Goal: Information Seeking & Learning: Learn about a topic

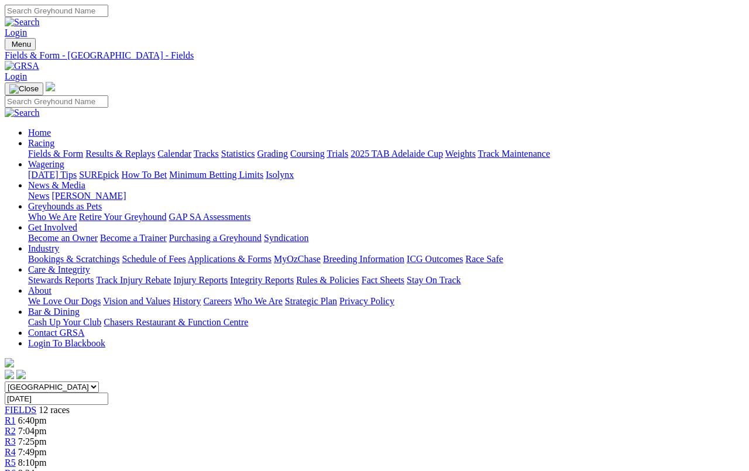
scroll to position [1680, 0]
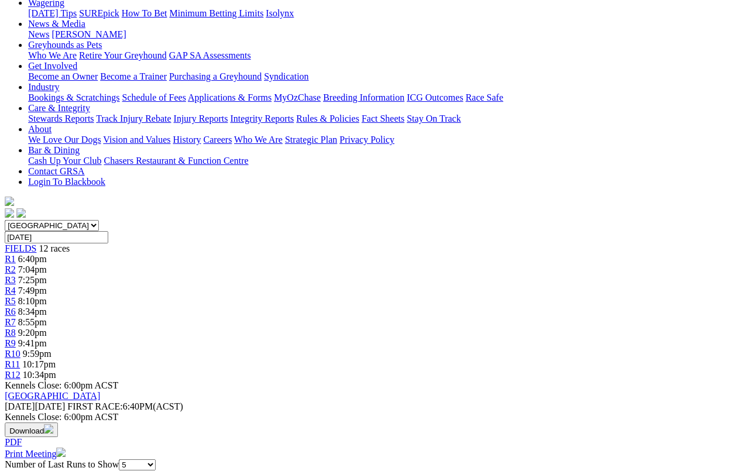
scroll to position [163, 1]
click at [20, 369] on span "R12" at bounding box center [13, 374] width 16 height 10
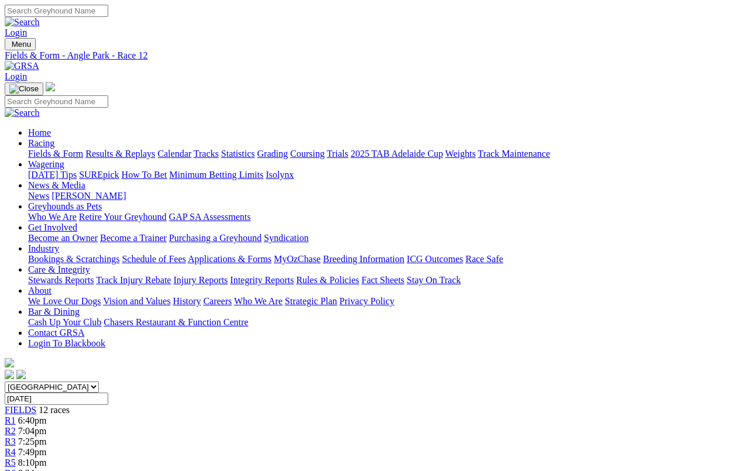
click at [443, 149] on link "2025 TAB Adelaide Cup" at bounding box center [396, 154] width 92 height 10
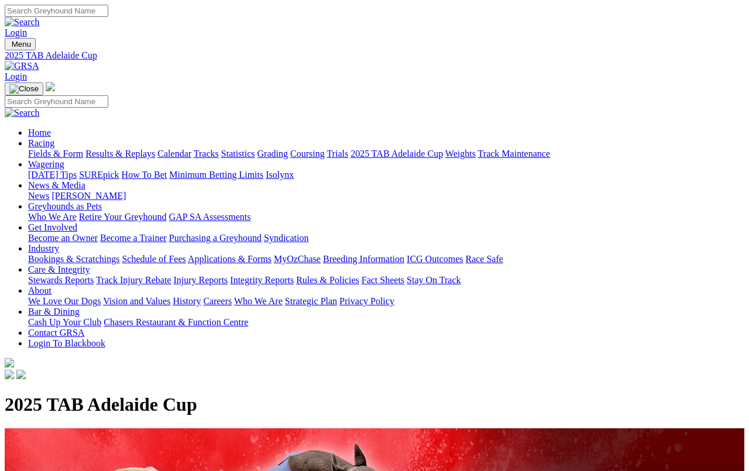
click at [42, 149] on link "Fields & Form" at bounding box center [55, 154] width 55 height 10
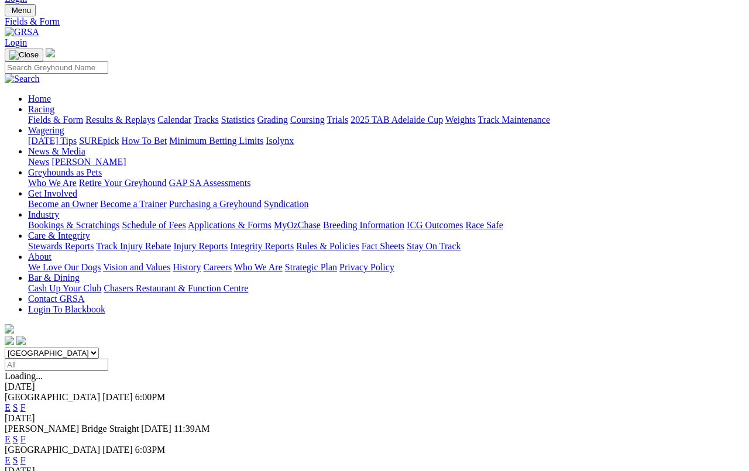
scroll to position [34, 0]
click at [26, 403] on link "F" at bounding box center [22, 408] width 5 height 10
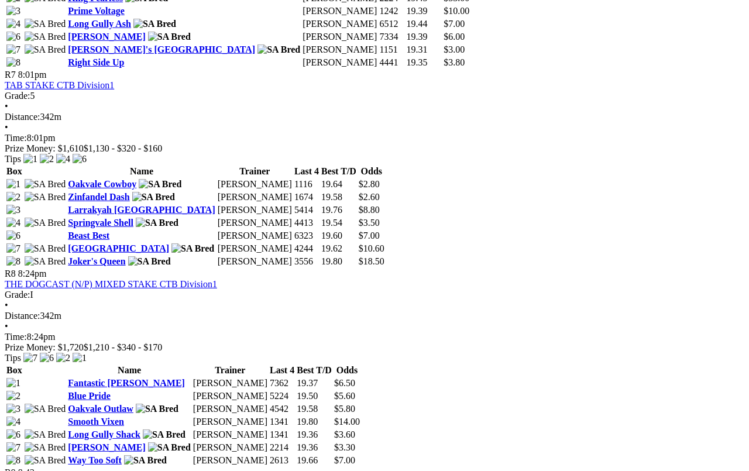
scroll to position [1750, 0]
